Goal: Communication & Community: Answer question/provide support

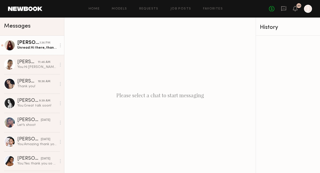
click at [33, 45] on div "[PERSON_NAME]" at bounding box center [28, 42] width 22 height 5
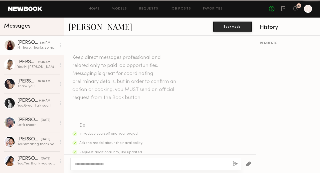
scroll to position [175, 0]
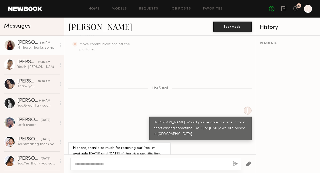
drag, startPoint x: 130, startPoint y: 145, endPoint x: 114, endPoint y: 136, distance: 18.2
click at [114, 145] on div "Hi there, thanks so much for reaching out! Yes i’m available [DATE] and [DATE],…" at bounding box center [119, 153] width 93 height 17
click at [105, 168] on div at bounding box center [155, 164] width 171 height 12
click at [98, 163] on textarea at bounding box center [152, 163] width 154 height 5
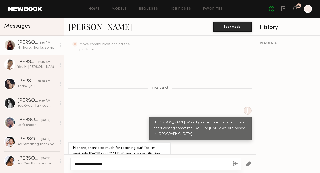
type textarea "**********"
click at [238, 163] on div "**********" at bounding box center [155, 164] width 171 height 12
click at [233, 164] on button "button" at bounding box center [235, 164] width 6 height 6
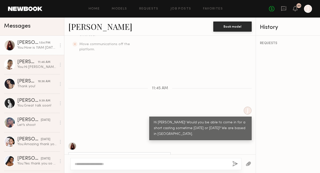
scroll to position [237, 0]
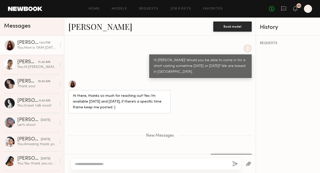
click at [232, 161] on button "button" at bounding box center [235, 164] width 6 height 6
click at [156, 166] on div at bounding box center [155, 164] width 171 height 12
click at [116, 165] on textarea at bounding box center [152, 163] width 154 height 5
click at [226, 162] on textarea "**********" at bounding box center [152, 163] width 154 height 5
type textarea "**********"
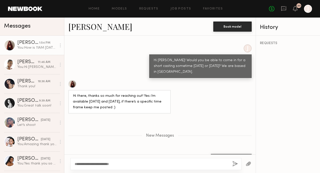
click at [233, 162] on button "button" at bounding box center [235, 164] width 6 height 6
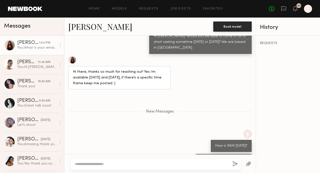
scroll to position [292, 0]
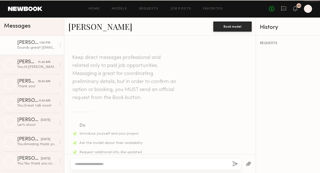
scroll to position [306, 0]
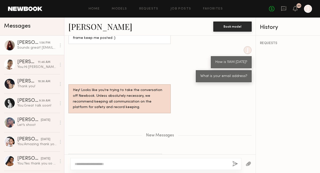
click at [97, 157] on div "Sounds great! [EMAIL_ADDRESS][DOMAIN_NAME]" at bounding box center [115, 160] width 85 height 6
click at [125, 157] on div "Sounds great! [EMAIL_ADDRESS][DOMAIN_NAME]" at bounding box center [115, 160] width 85 height 6
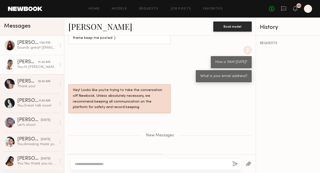
click at [33, 64] on div "[PERSON_NAME]" at bounding box center [27, 62] width 21 height 5
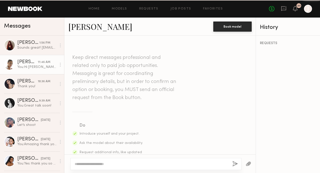
scroll to position [149, 0]
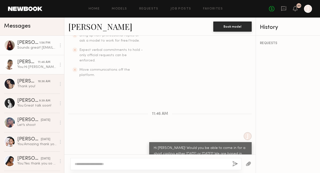
click at [27, 42] on div "[PERSON_NAME]" at bounding box center [28, 42] width 22 height 5
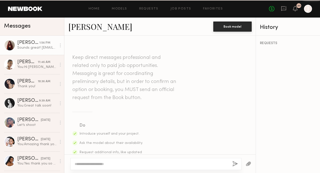
scroll to position [268, 0]
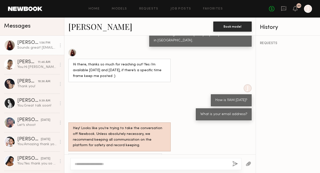
click at [114, 156] on div "Sounds great! [EMAIL_ADDRESS][DOMAIN_NAME]" at bounding box center [115, 159] width 85 height 6
click at [109, 156] on div "Sounds great! [EMAIL_ADDRESS][DOMAIN_NAME]" at bounding box center [115, 159] width 85 height 6
drag, startPoint x: 97, startPoint y: 144, endPoint x: 143, endPoint y: 145, distance: 46.1
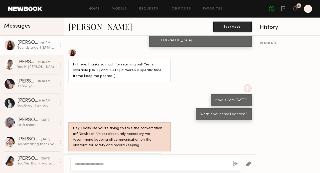
click at [143, 153] on div "Sounds great! [EMAIL_ADDRESS][DOMAIN_NAME]" at bounding box center [115, 159] width 94 height 12
copy div "Oliviayoungwall@gmail.com"
